Goal: Navigation & Orientation: Find specific page/section

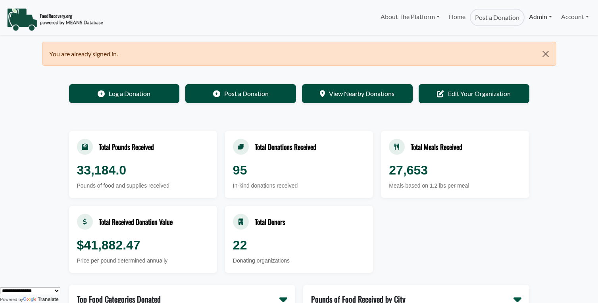
click at [535, 19] on link "Admin" at bounding box center [541, 17] width 32 height 16
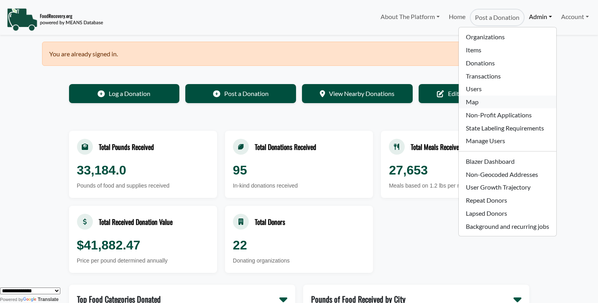
click at [483, 101] on link "Map" at bounding box center [507, 102] width 97 height 13
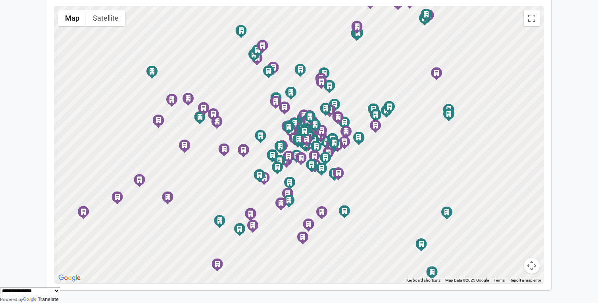
scroll to position [78, 0]
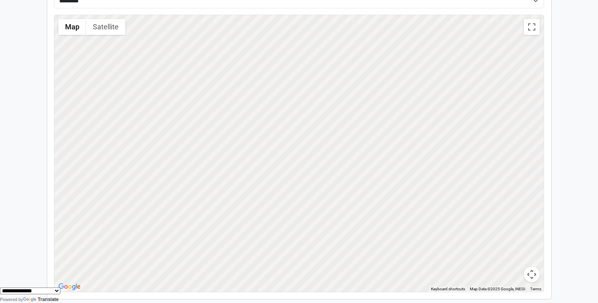
click at [460, 207] on div at bounding box center [299, 153] width 490 height 277
drag, startPoint x: 468, startPoint y: 136, endPoint x: 446, endPoint y: 151, distance: 27.4
click at [455, 145] on div at bounding box center [299, 153] width 490 height 277
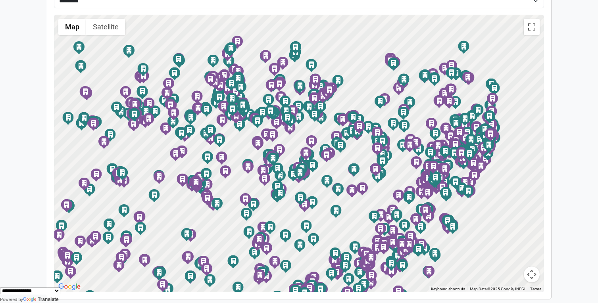
click at [480, 166] on div "To activate drag with keyboard, press Alt + Enter. Once in keyboard drag state,…" at bounding box center [299, 153] width 490 height 277
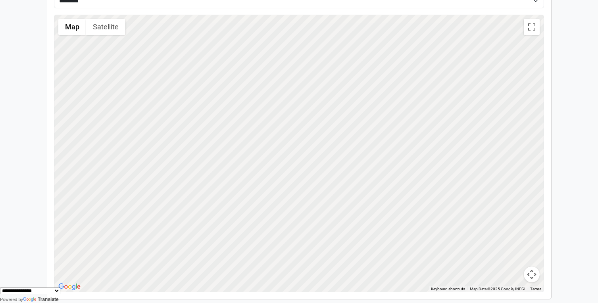
drag, startPoint x: 365, startPoint y: 198, endPoint x: 401, endPoint y: 210, distance: 37.8
click at [400, 210] on div at bounding box center [299, 153] width 490 height 277
click at [115, 29] on button "Satellite" at bounding box center [105, 27] width 39 height 16
click at [73, 31] on button "Map" at bounding box center [72, 27] width 28 height 16
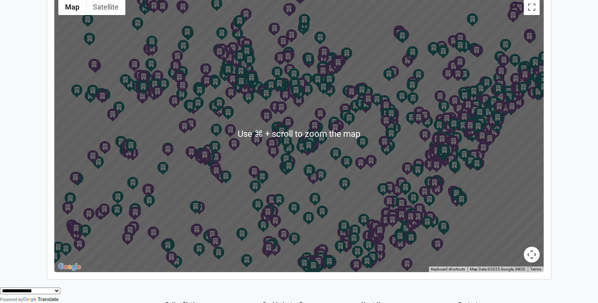
scroll to position [79, 0]
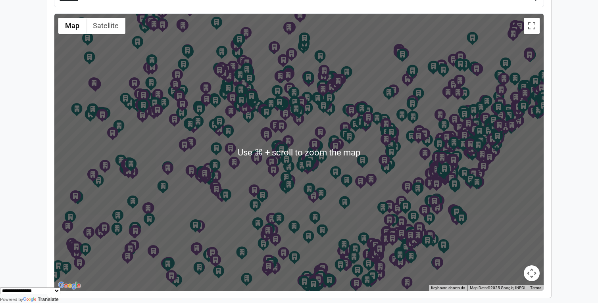
click at [374, 181] on div "Clay Family Support Center Clay Family Support Center" at bounding box center [371, 179] width 11 height 11
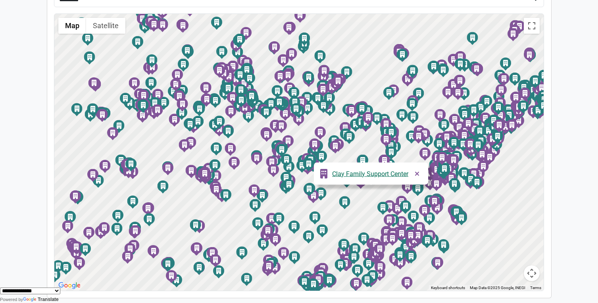
click at [371, 147] on div "To activate drag with keyboard, press Alt + Enter. Once in keyboard drag state,…" at bounding box center [299, 152] width 490 height 277
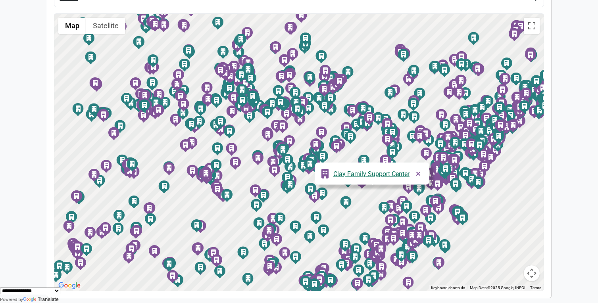
drag, startPoint x: 301, startPoint y: 133, endPoint x: 404, endPoint y: 114, distance: 104.4
click at [403, 114] on div "To activate drag with keyboard, press Alt + Enter. Once in keyboard drag state,…" at bounding box center [299, 152] width 490 height 277
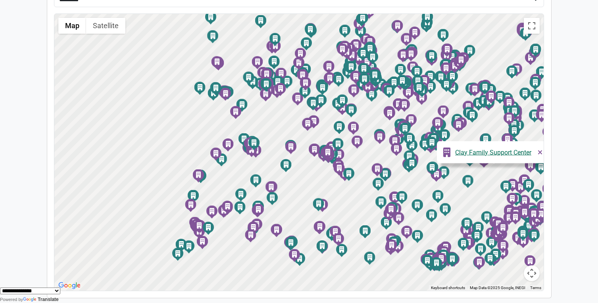
click at [340, 129] on div "To activate drag with keyboard, press Alt + Enter. Once in keyboard drag state,…" at bounding box center [299, 152] width 490 height 277
click at [292, 131] on div "To activate drag with keyboard, press Alt + Enter. Once in keyboard drag state,…" at bounding box center [299, 152] width 490 height 277
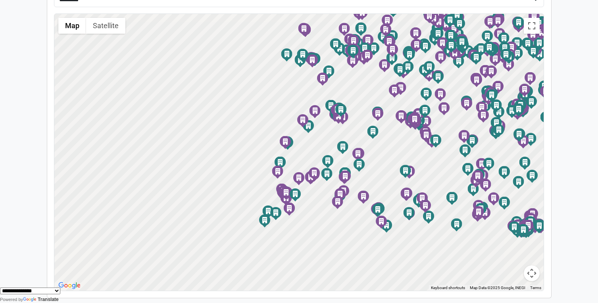
drag, startPoint x: 190, startPoint y: 129, endPoint x: 279, endPoint y: 93, distance: 96.4
click at [279, 93] on div "To activate drag with keyboard, press Alt + Enter. Once in keyboard drag state,…" at bounding box center [299, 152] width 490 height 277
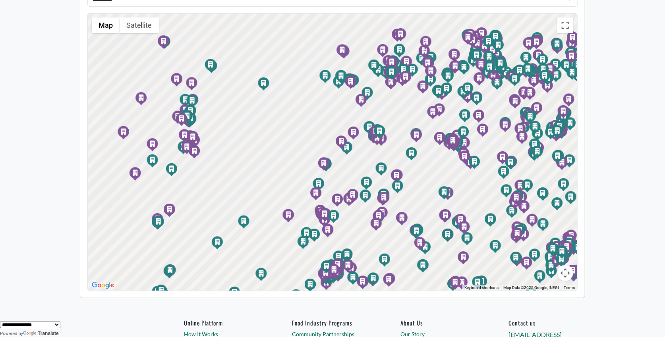
drag, startPoint x: 316, startPoint y: 102, endPoint x: 318, endPoint y: 126, distance: 24.8
click at [318, 126] on div "To activate drag with keyboard, press Alt + Enter. Once in keyboard drag state,…" at bounding box center [333, 152] width 490 height 277
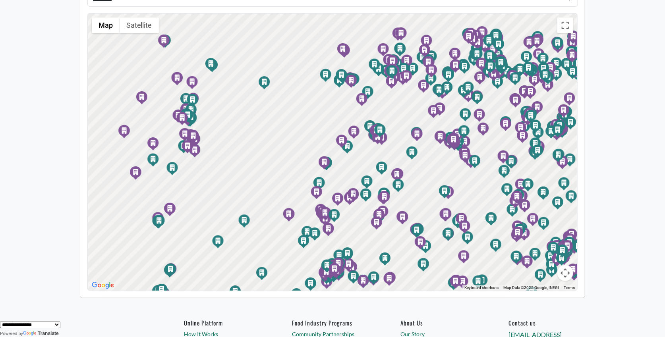
drag, startPoint x: 280, startPoint y: 138, endPoint x: 263, endPoint y: 146, distance: 18.3
click at [239, 149] on div "To activate drag with keyboard, press Alt + Enter. Once in keyboard drag state,…" at bounding box center [333, 152] width 490 height 277
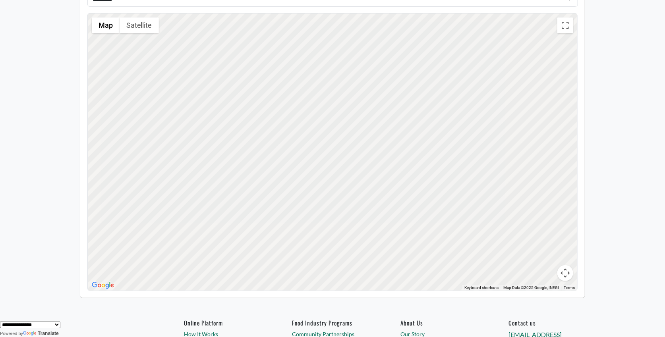
drag, startPoint x: 263, startPoint y: 146, endPoint x: 335, endPoint y: 150, distance: 71.6
click at [334, 151] on div at bounding box center [333, 152] width 490 height 277
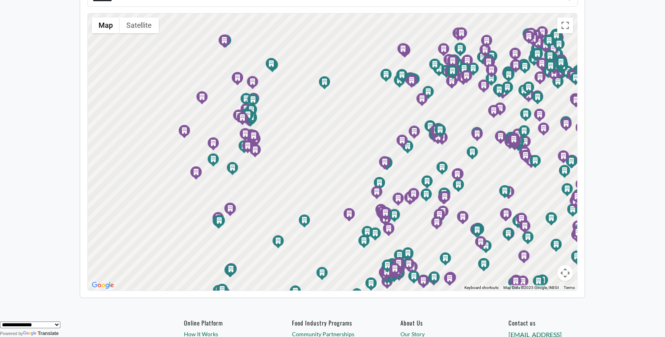
drag, startPoint x: 275, startPoint y: 144, endPoint x: 359, endPoint y: 148, distance: 84.3
click at [359, 148] on div "To activate drag with keyboard, press Alt + Enter. Once in keyboard drag state,…" at bounding box center [333, 152] width 490 height 277
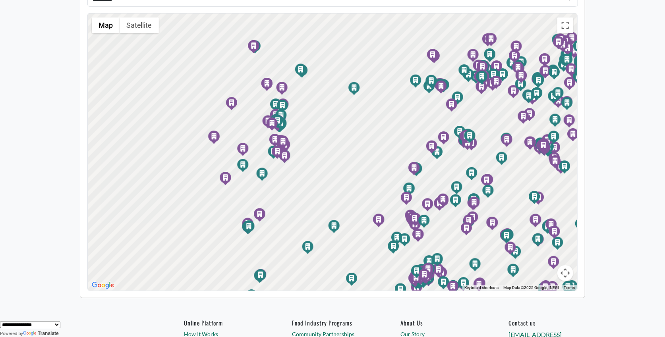
click at [359, 148] on div "To activate drag with keyboard, press Alt + Enter. Once in keyboard drag state,…" at bounding box center [333, 152] width 490 height 277
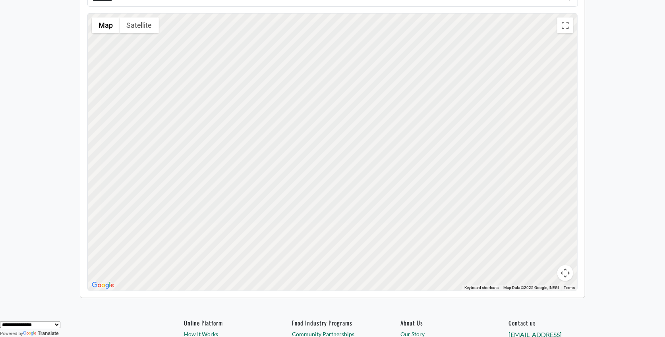
drag, startPoint x: 359, startPoint y: 150, endPoint x: 447, endPoint y: 100, distance: 101.3
click at [447, 100] on div at bounding box center [333, 152] width 490 height 277
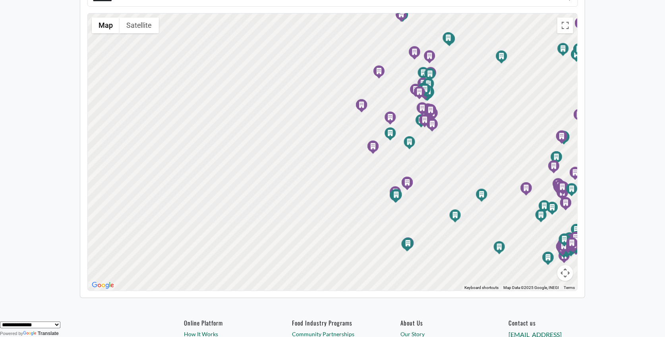
drag, startPoint x: 274, startPoint y: 152, endPoint x: 289, endPoint y: 158, distance: 16.1
click at [289, 158] on div "To activate drag with keyboard, press Alt + Enter. Once in keyboard drag state,…" at bounding box center [333, 152] width 490 height 277
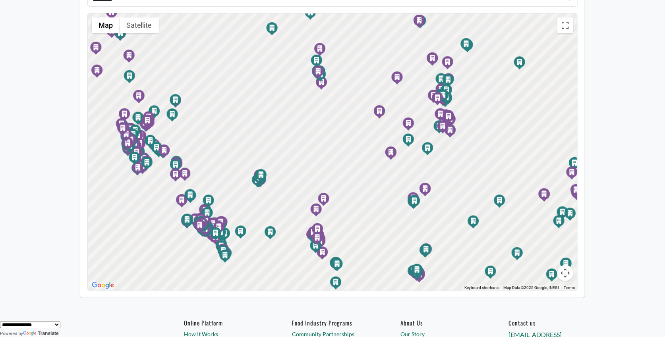
click at [567, 277] on button "Map camera controls" at bounding box center [565, 273] width 16 height 16
click at [529, 212] on div "To activate drag with keyboard, press Alt + Enter. Once in keyboard drag state,…" at bounding box center [333, 152] width 490 height 277
click at [546, 234] on button "Zoom in" at bounding box center [545, 234] width 16 height 16
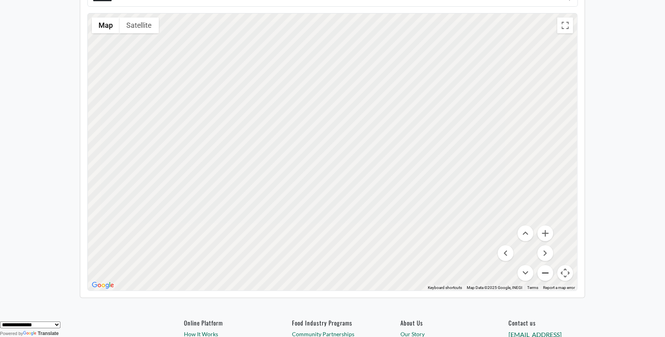
click at [547, 270] on button "Zoom out" at bounding box center [545, 273] width 16 height 16
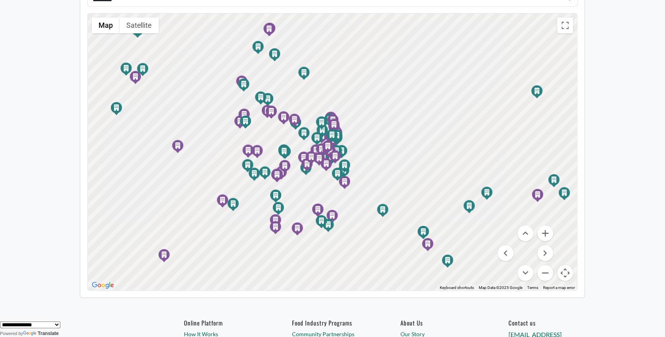
scroll to position [118, 0]
